Goal: Contribute content

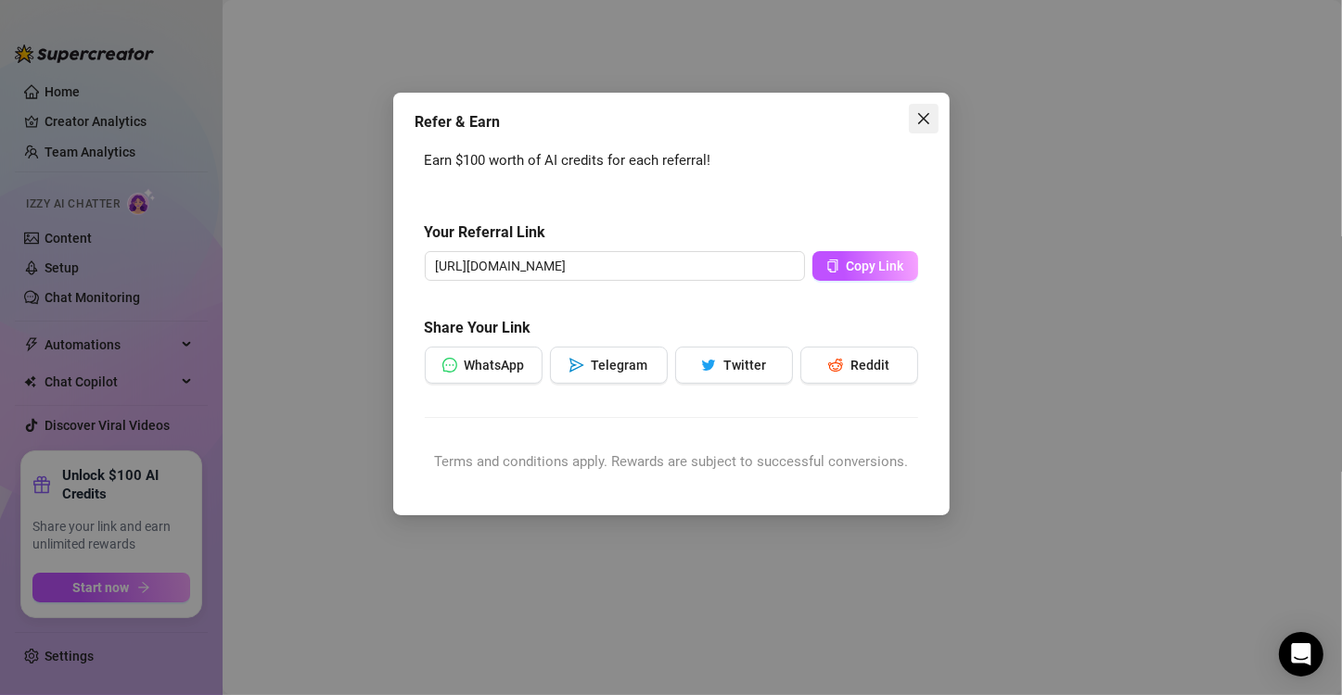
click at [922, 126] on button "Close" at bounding box center [924, 119] width 30 height 30
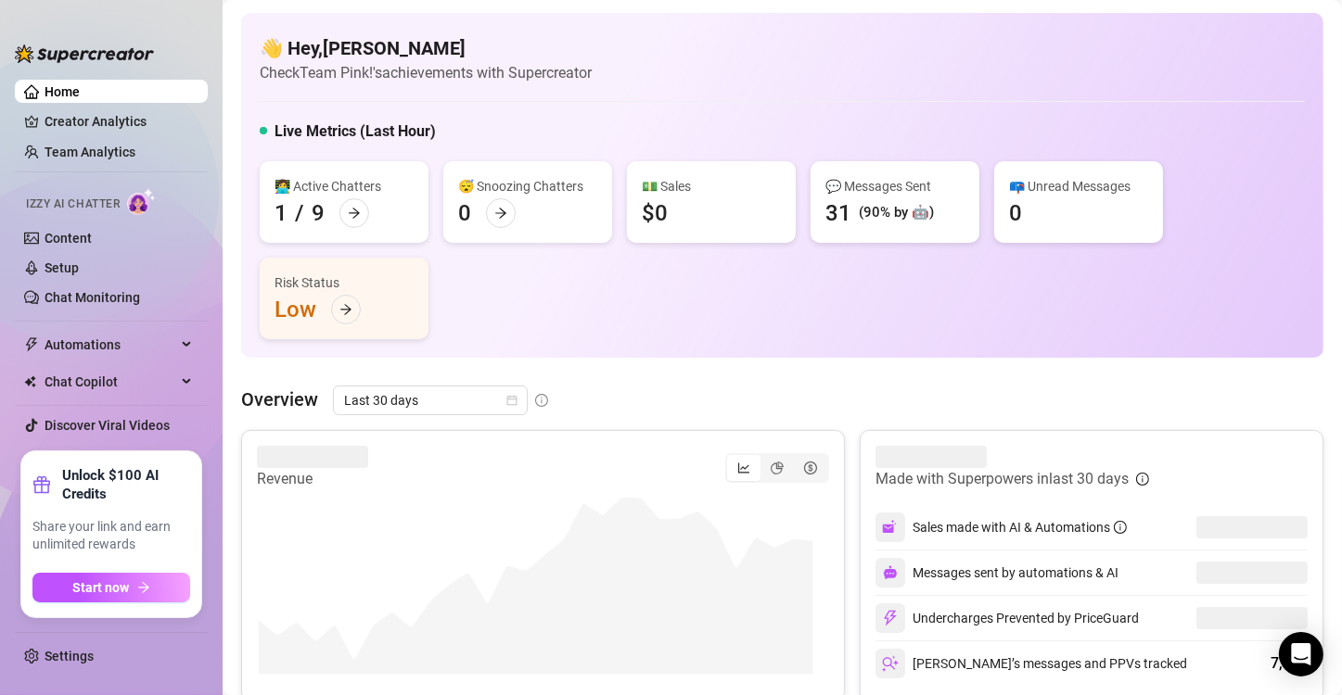
click at [674, 330] on div "👩‍💻 Active Chatters 1 / 9 😴 Snoozing Chatters 0 💵 Sales $0 💬 Messages Sent 31 (…" at bounding box center [782, 250] width 1045 height 178
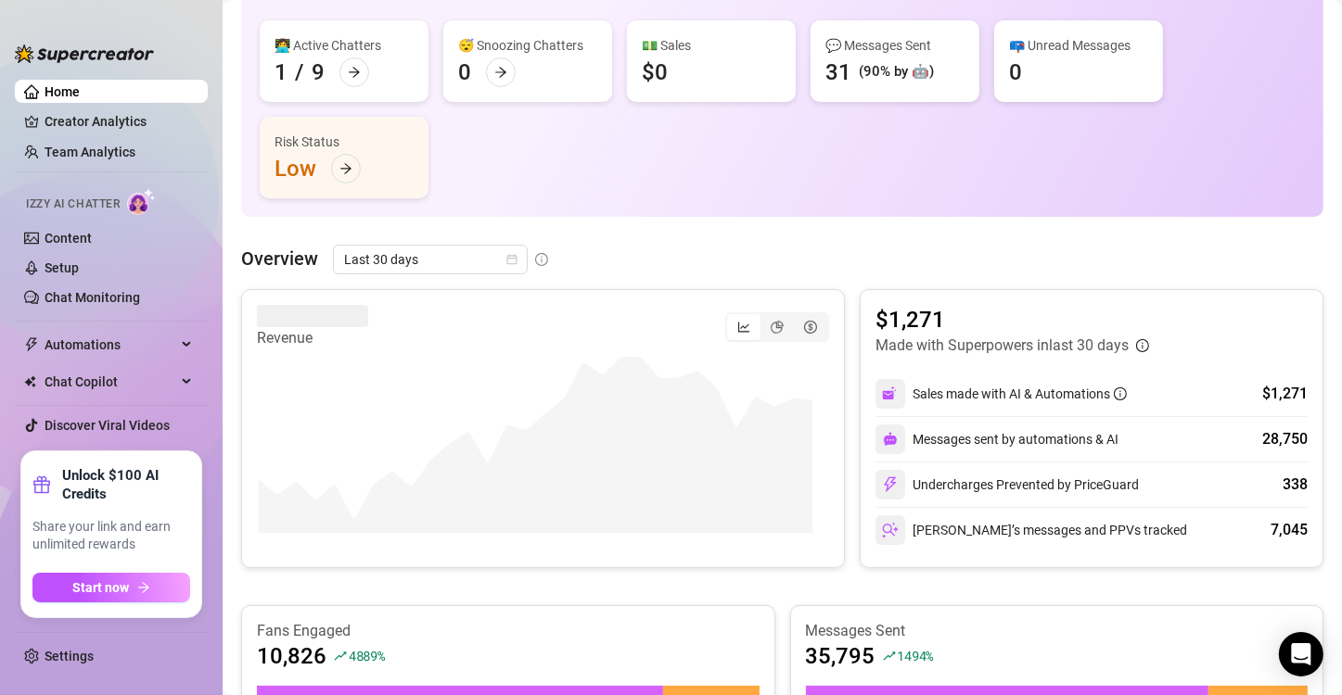
scroll to position [139, 0]
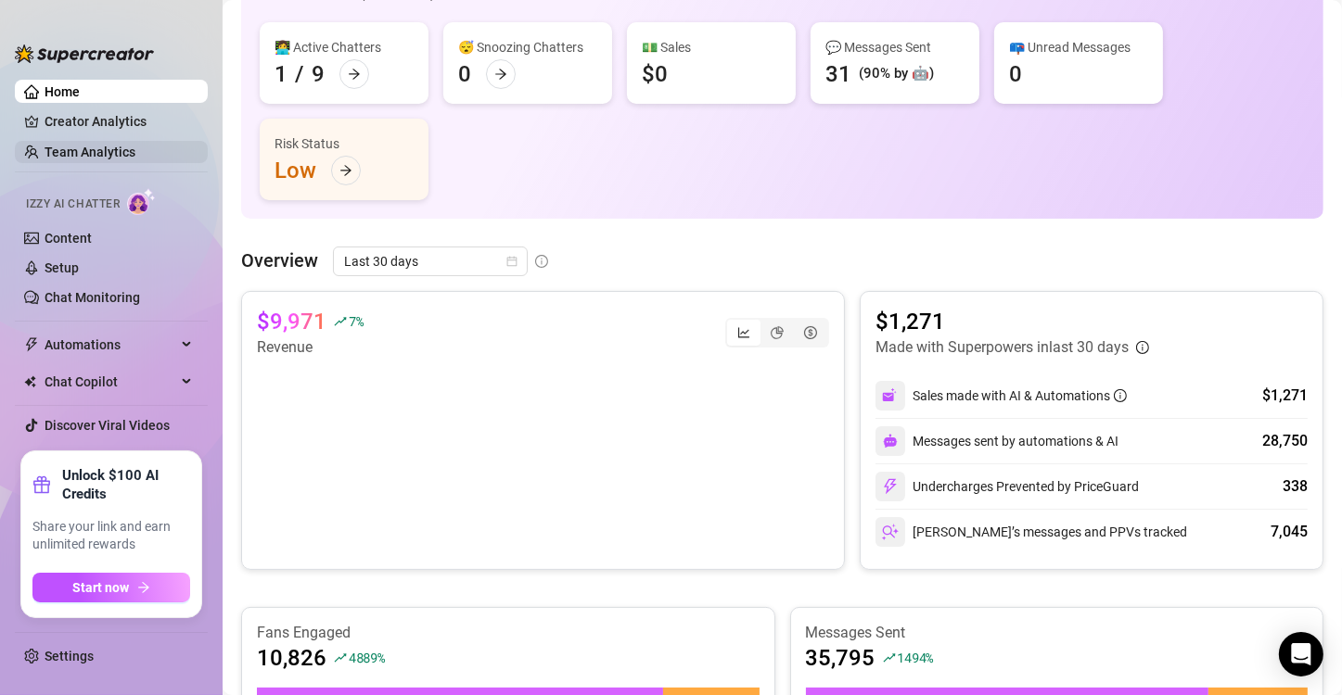
click at [81, 145] on link "Team Analytics" at bounding box center [90, 152] width 91 height 15
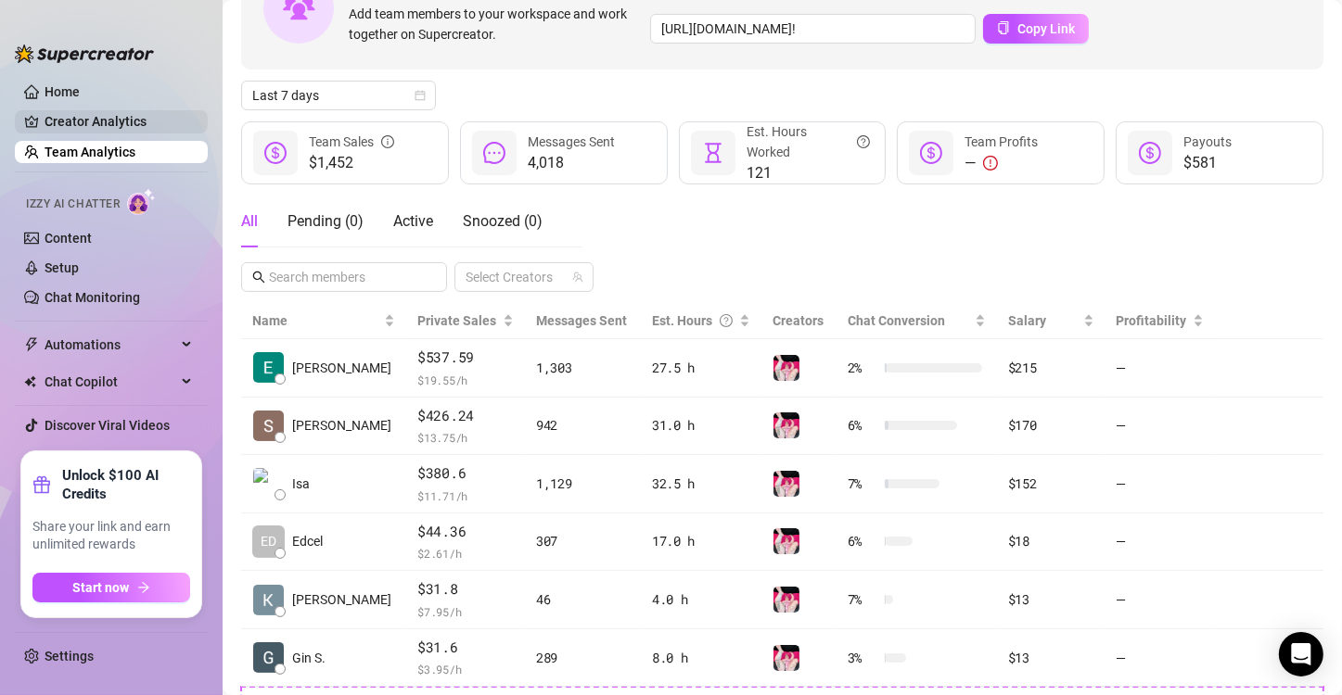
click at [110, 126] on link "Creator Analytics" at bounding box center [119, 122] width 148 height 30
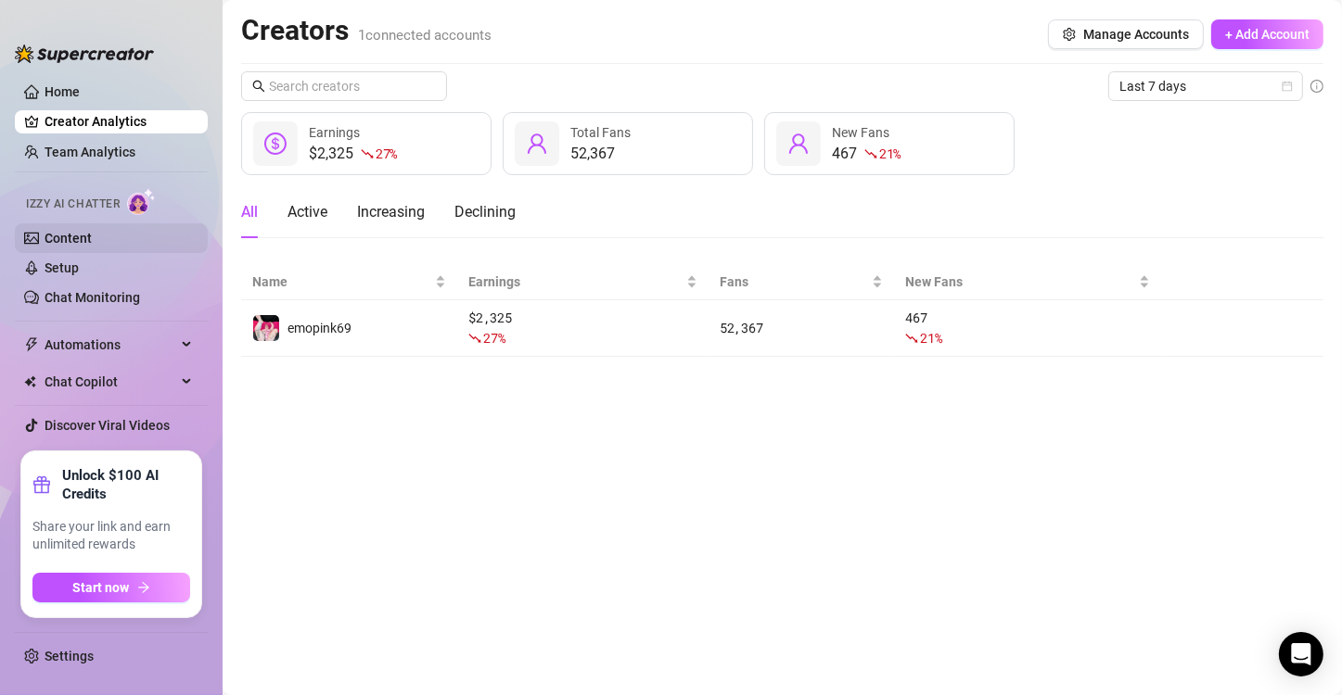
click at [72, 240] on link "Content" at bounding box center [68, 238] width 47 height 15
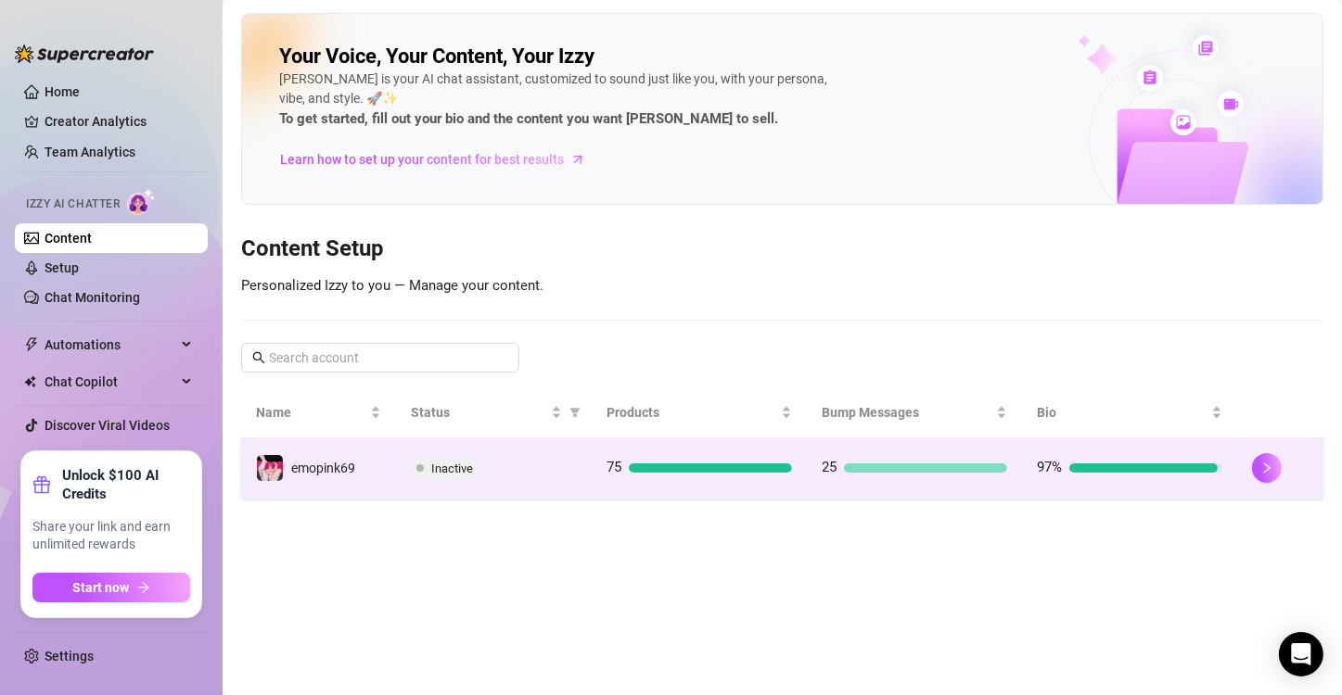
click at [463, 467] on span "Inactive" at bounding box center [452, 469] width 42 height 14
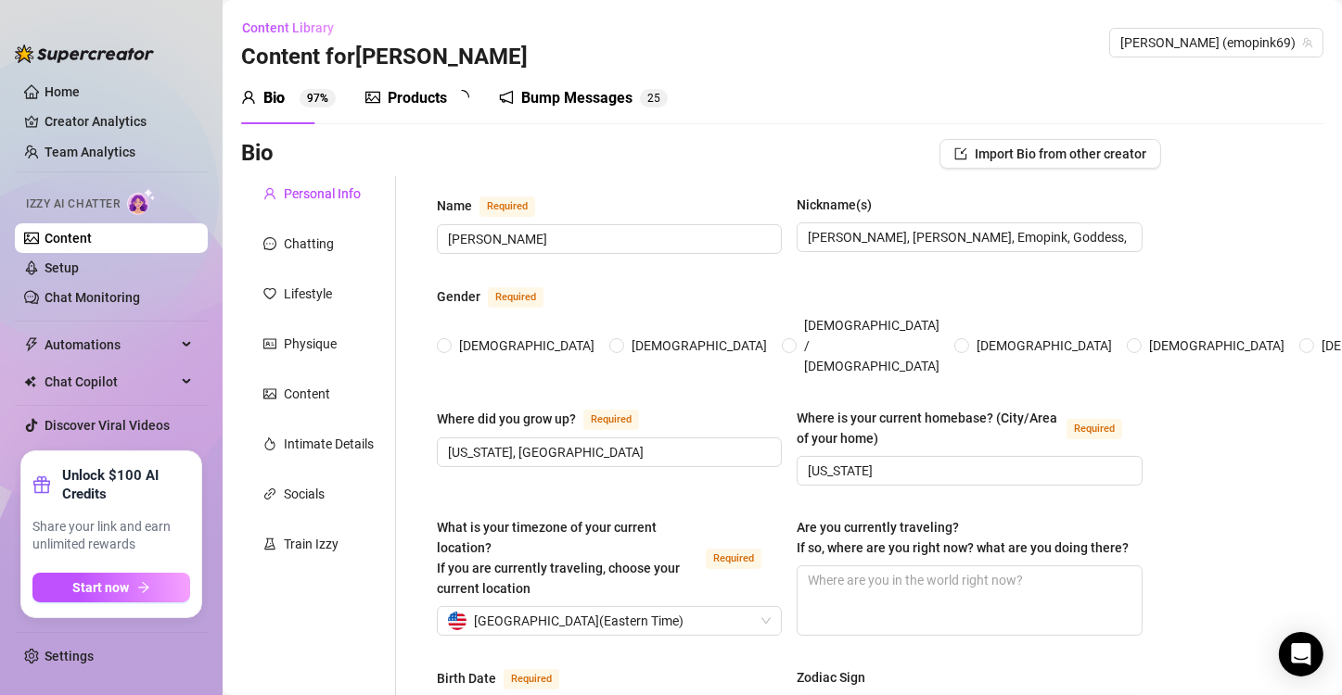
radio input "true"
type input "[DATE]"
click at [460, 85] on div "Products 7 5" at bounding box center [423, 98] width 117 height 52
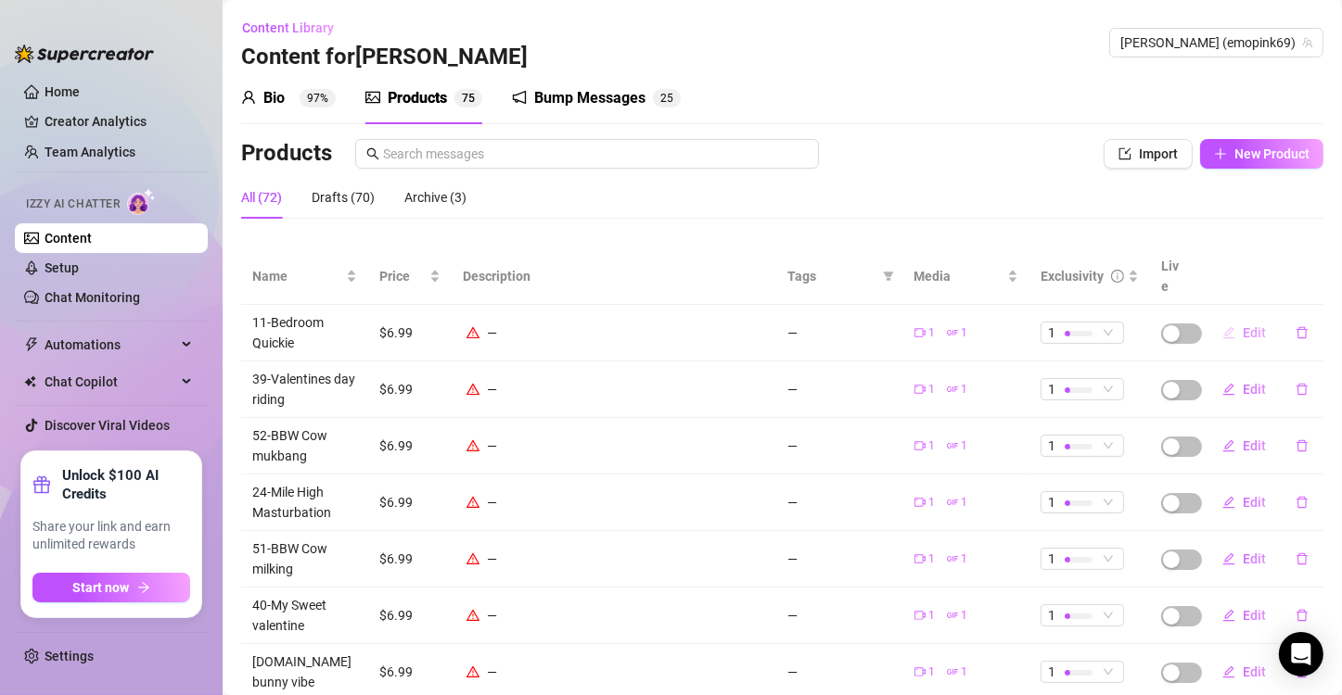
click at [1242, 325] on span "Edit" at bounding box center [1253, 332] width 23 height 15
type textarea "BEDROOM QUICKIE 🥵Quick after class masturbation session 📳bluetooth controlled v…"
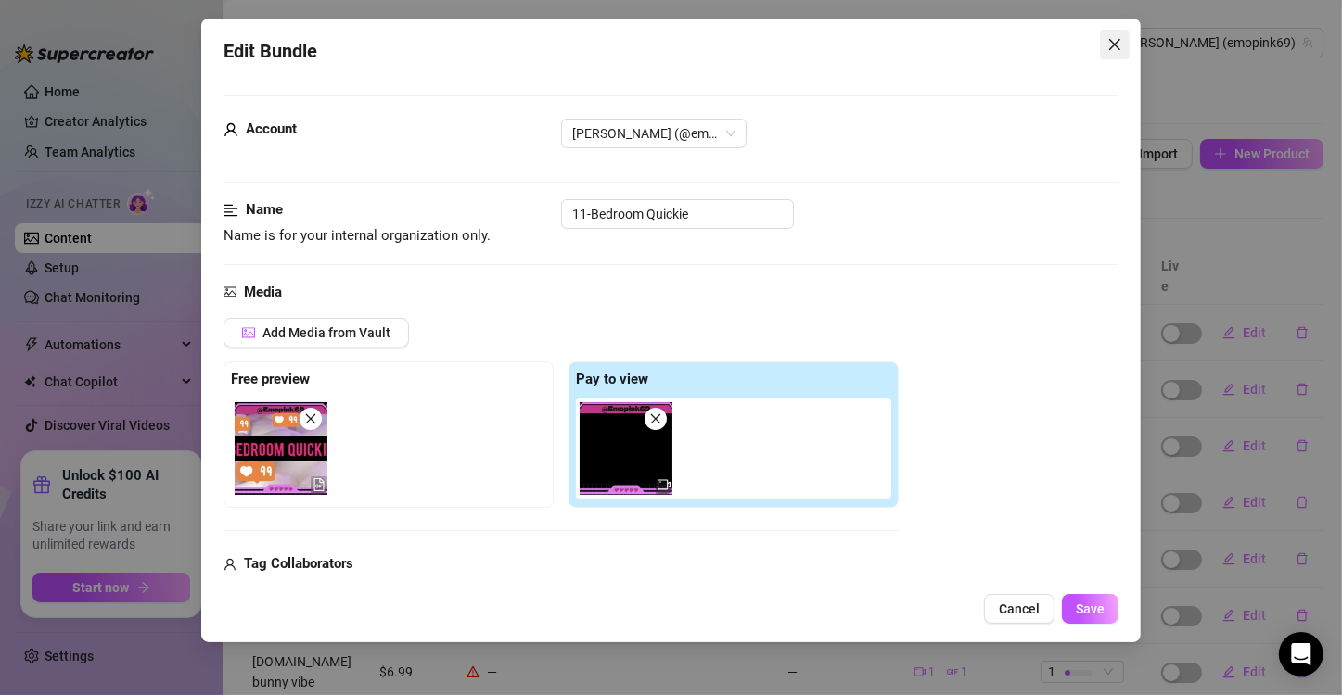
click at [1122, 45] on span "Close" at bounding box center [1115, 44] width 30 height 15
